Goal: Information Seeking & Learning: Learn about a topic

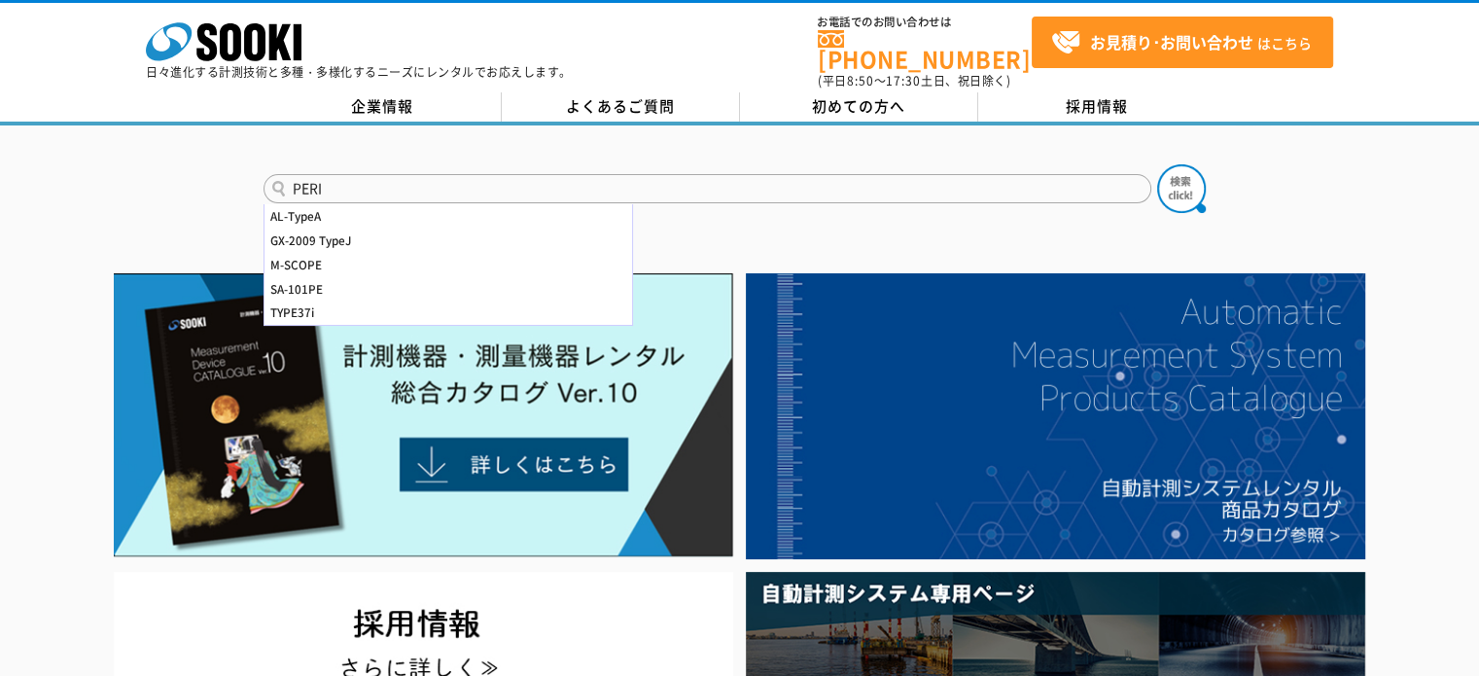
type input "PERI"
click at [1157, 164] on button at bounding box center [1181, 188] width 49 height 49
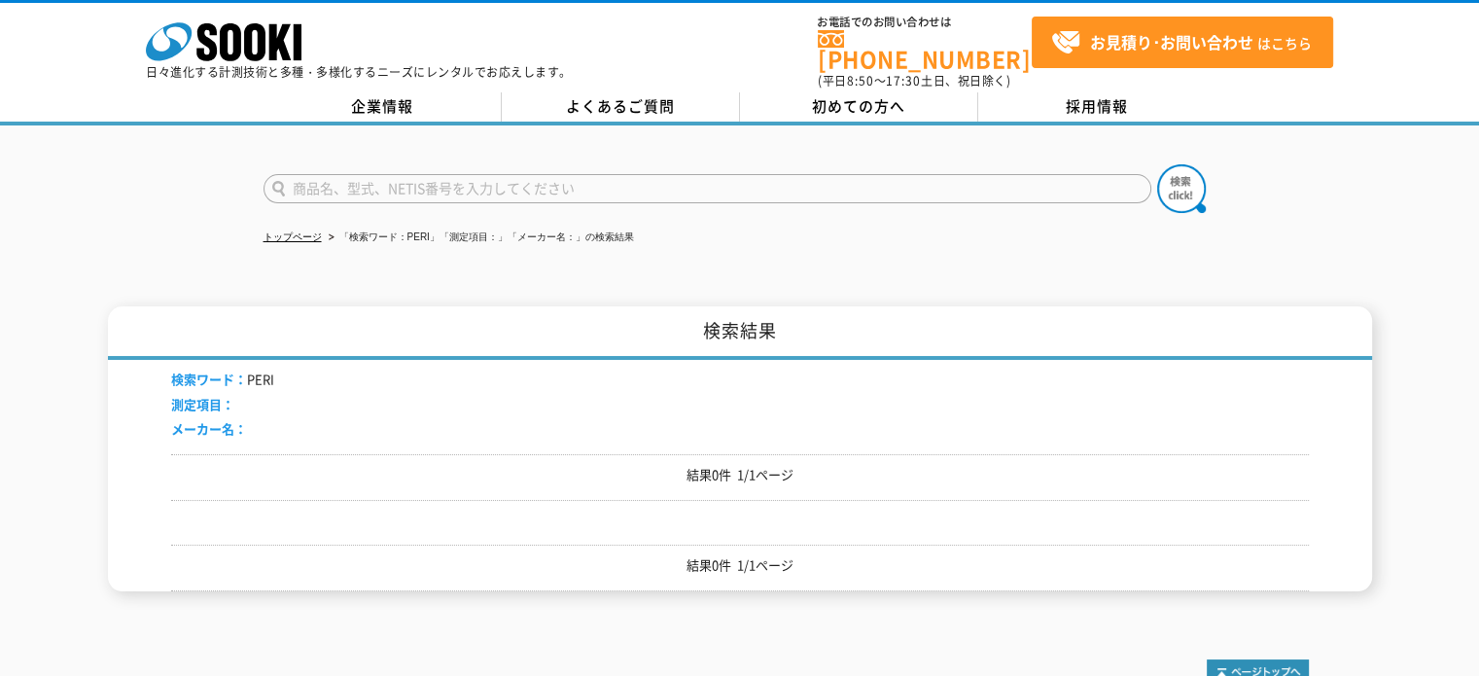
click at [339, 174] on input "text" at bounding box center [708, 188] width 888 height 29
type input "P"
type input "コンクリート"
click at [1157, 164] on button at bounding box center [1181, 188] width 49 height 49
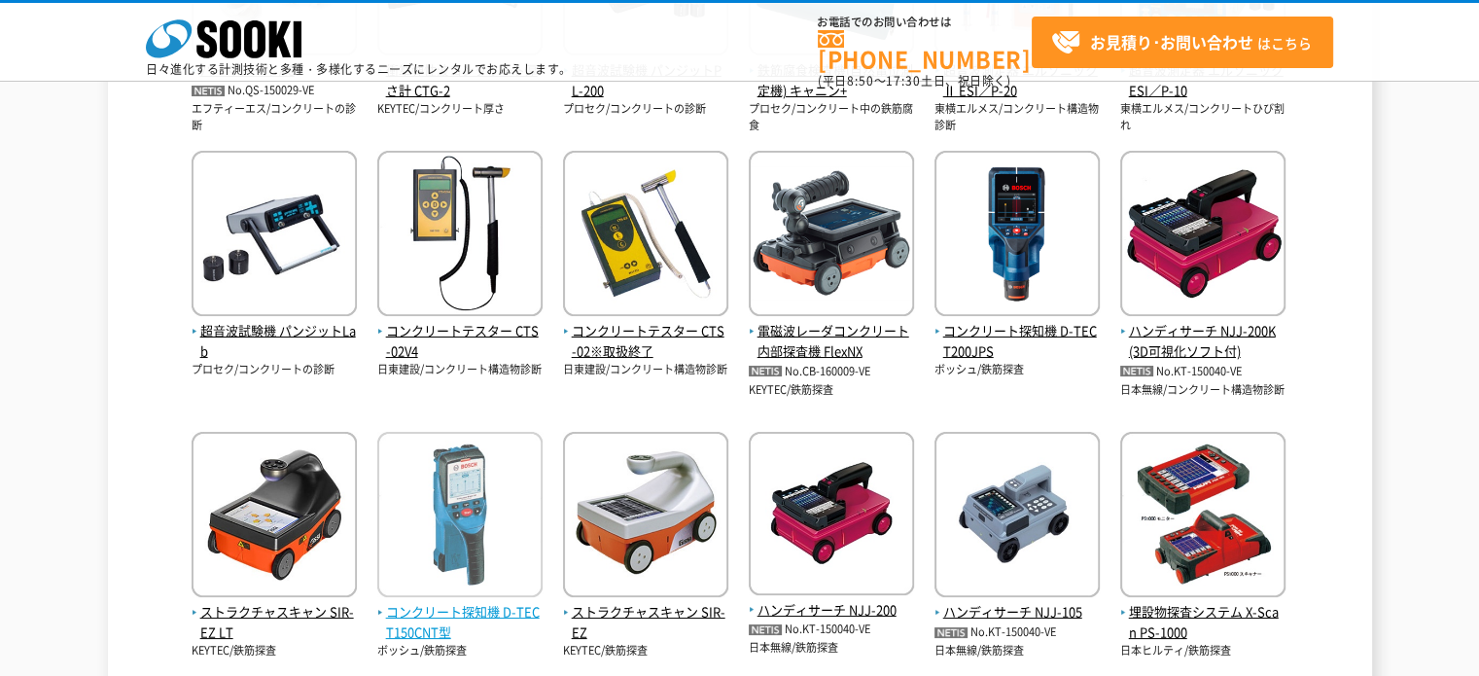
scroll to position [713, 0]
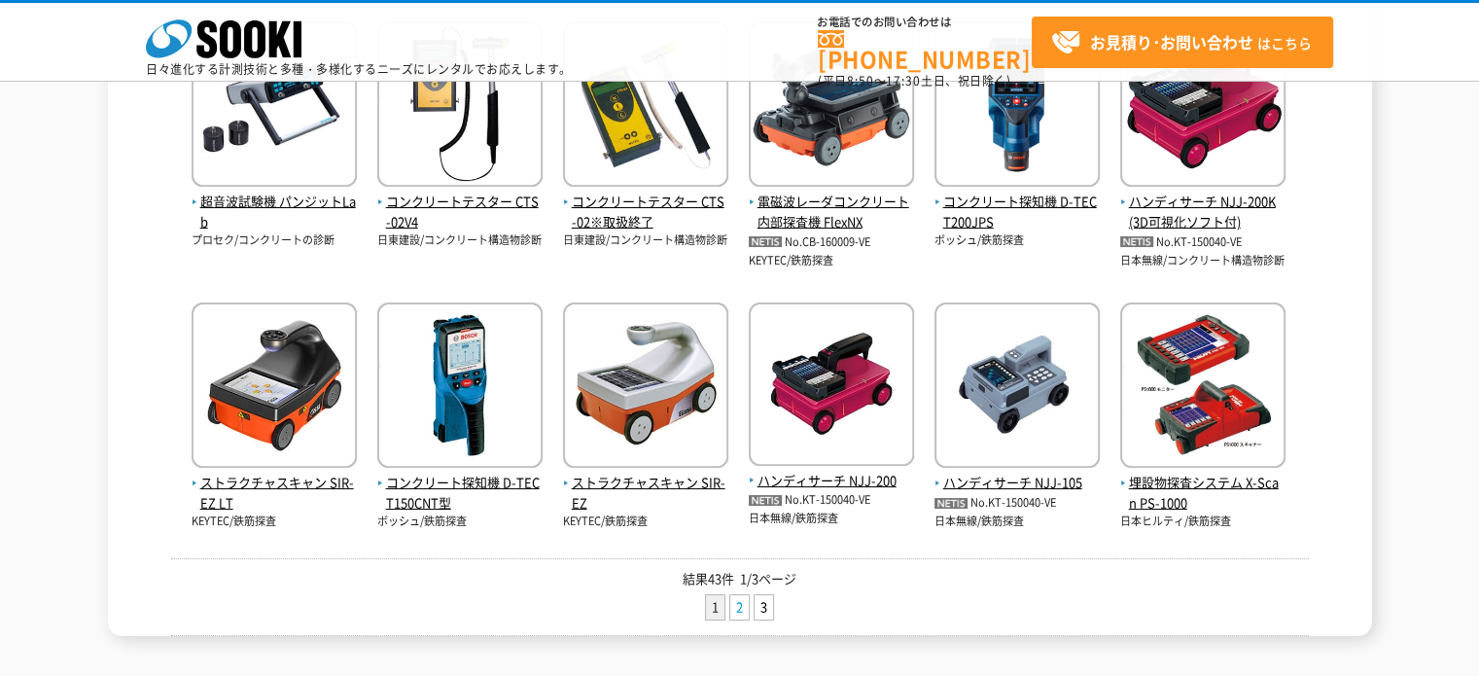
click at [735, 599] on link "2" at bounding box center [739, 607] width 18 height 24
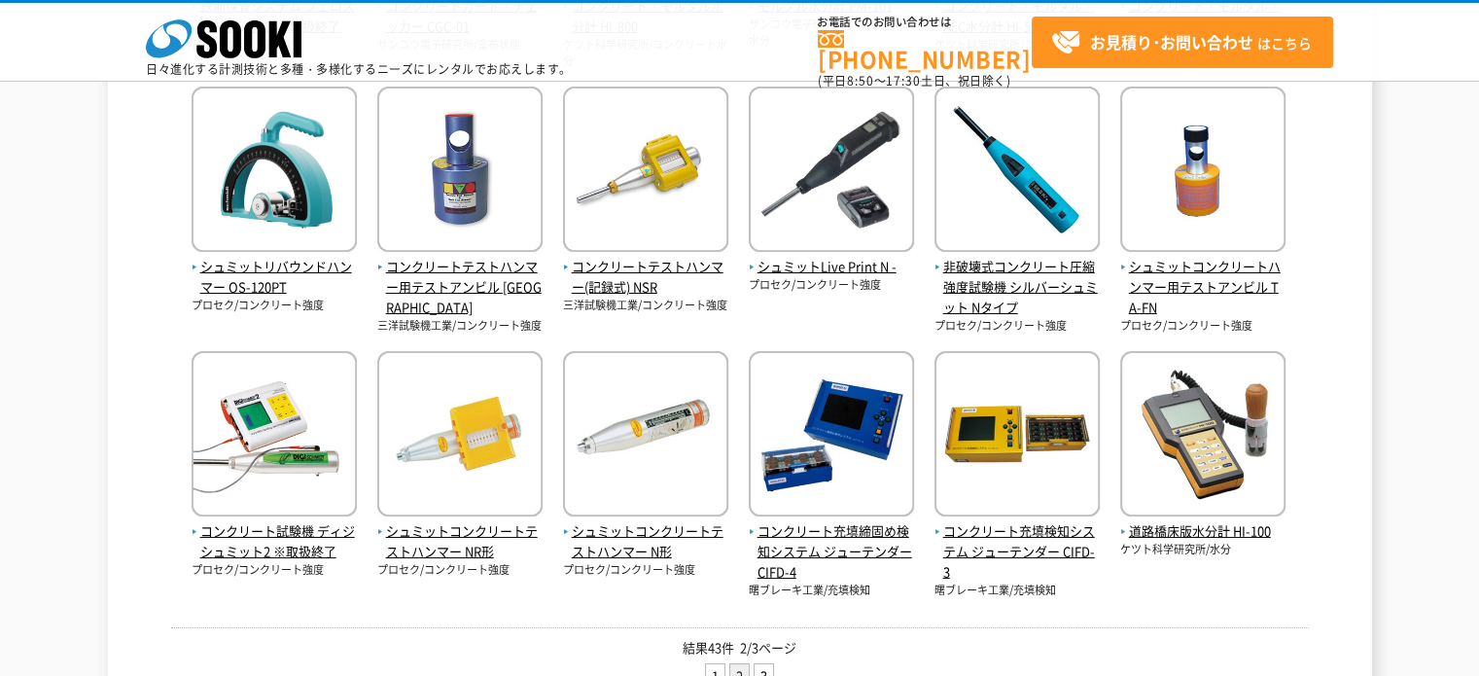
scroll to position [961, 0]
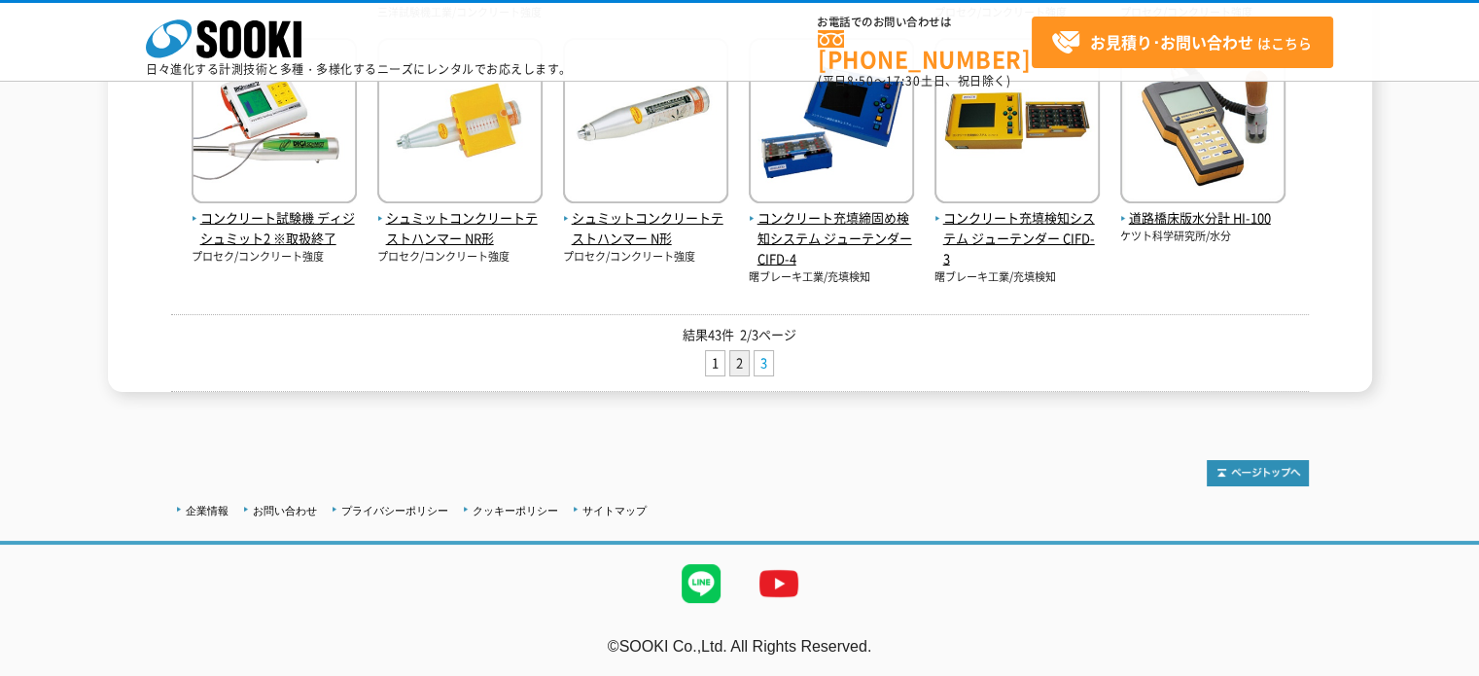
click at [767, 362] on link "3" at bounding box center [764, 363] width 18 height 24
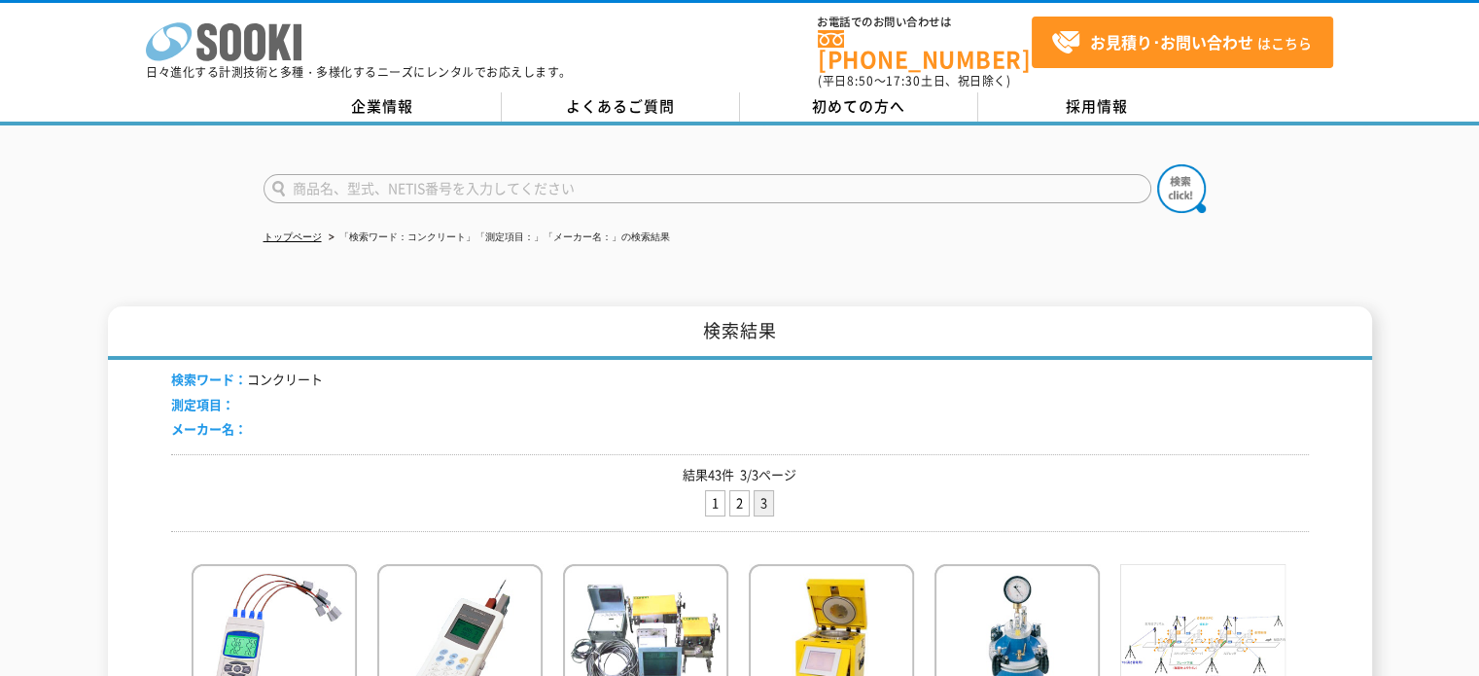
click at [291, 37] on icon "株式会社 ソーキ" at bounding box center [224, 41] width 156 height 39
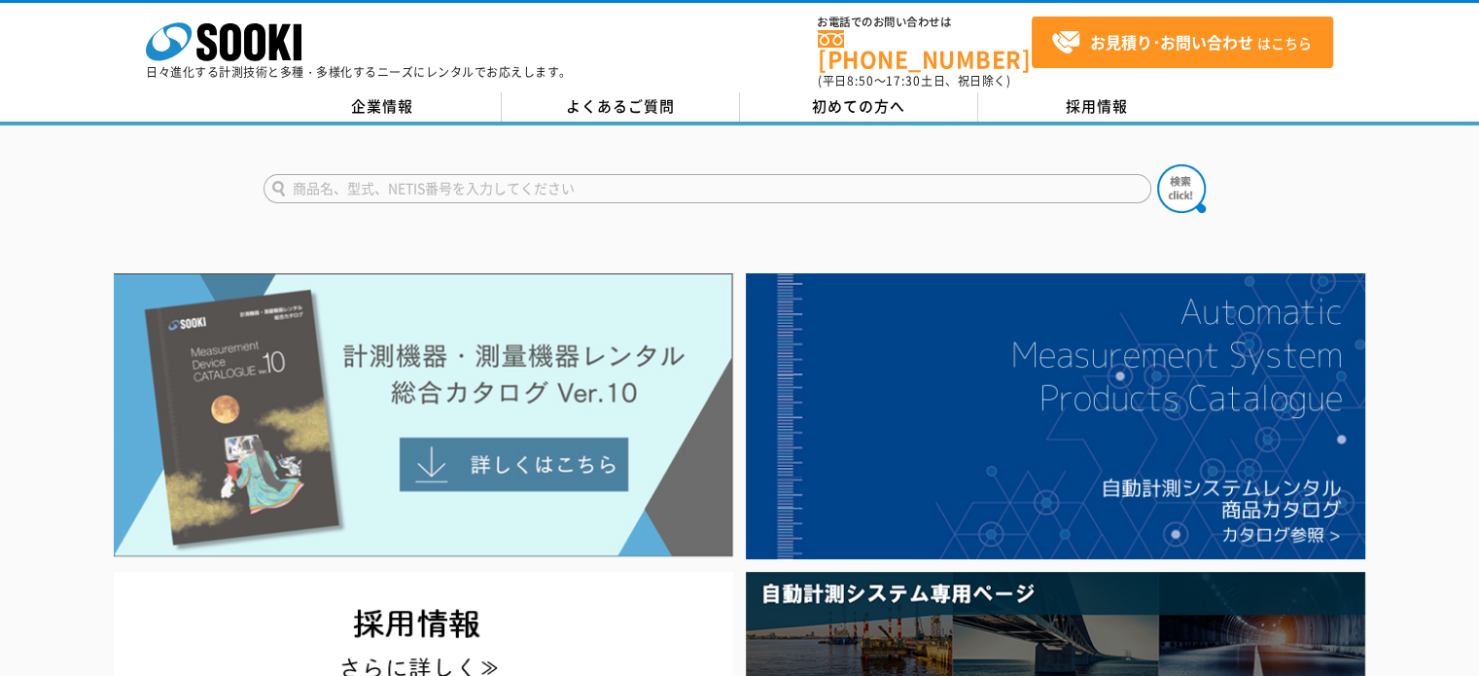
click at [307, 300] on img at bounding box center [424, 415] width 620 height 284
